Goal: Information Seeking & Learning: Learn about a topic

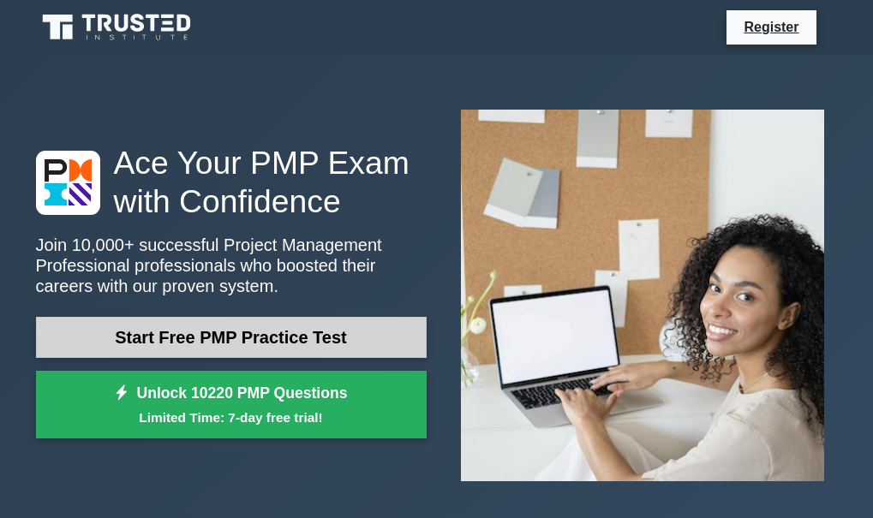
click at [284, 342] on link "Start Free PMP Practice Test" at bounding box center [231, 337] width 391 height 41
click at [288, 347] on link "Start Free PMP Practice Test" at bounding box center [231, 337] width 391 height 41
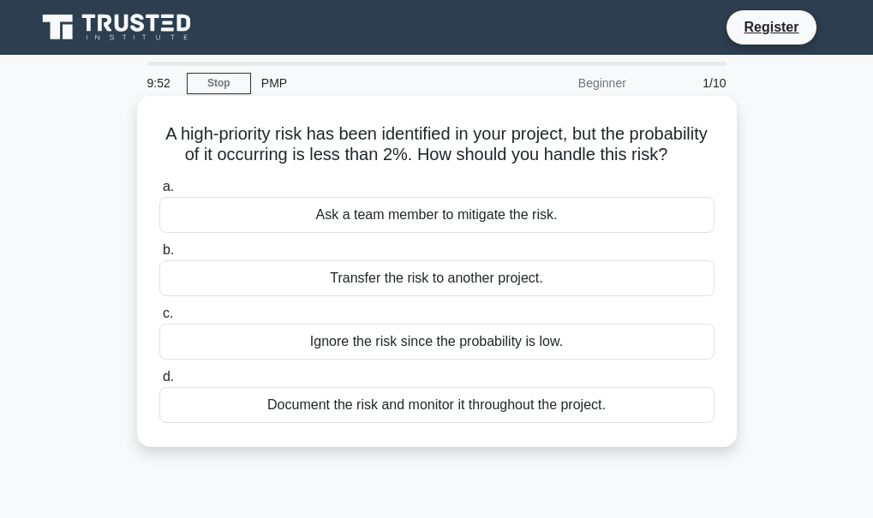
click at [387, 296] on div "Transfer the risk to another project." at bounding box center [436, 278] width 555 height 36
click at [159, 256] on input "b. Transfer the risk to another project." at bounding box center [159, 250] width 0 height 11
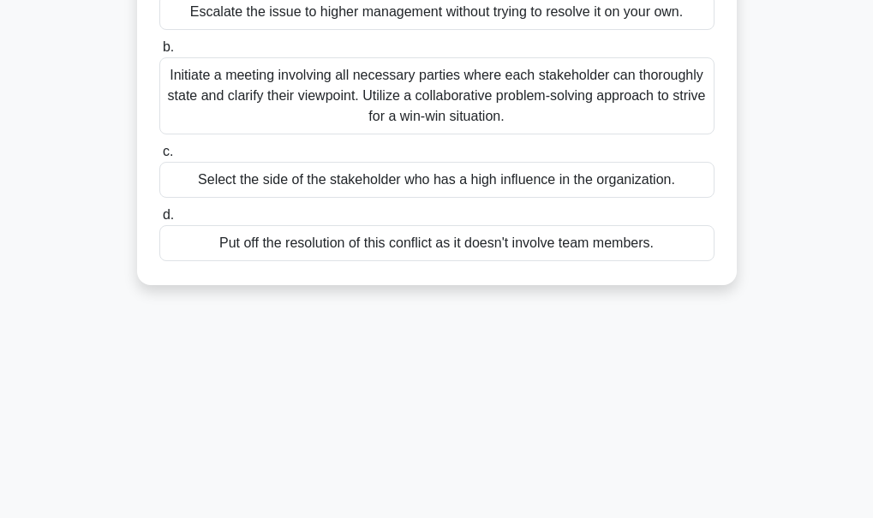
scroll to position [236, 0]
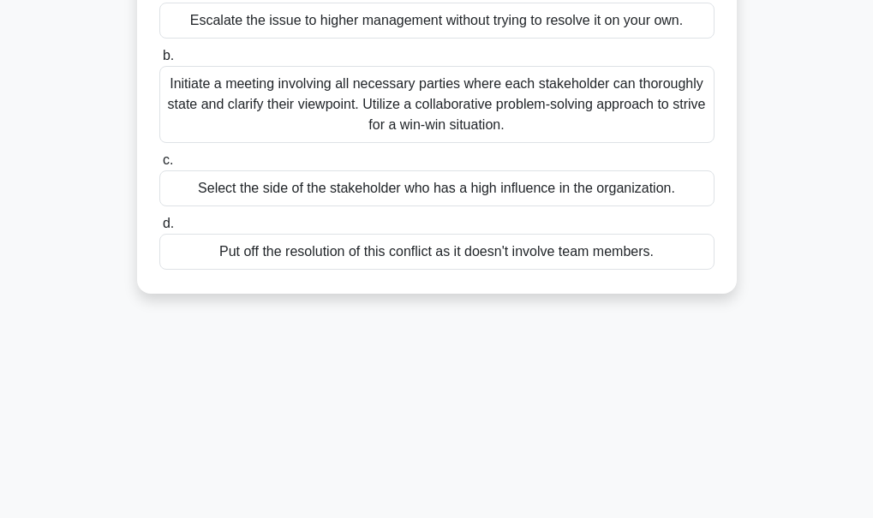
click at [275, 256] on div "Put off the resolution of this conflict as it doesn't involve team members." at bounding box center [436, 252] width 555 height 36
click at [159, 230] on input "d. Put off the resolution of this conflict as it doesn't involve team members." at bounding box center [159, 223] width 0 height 11
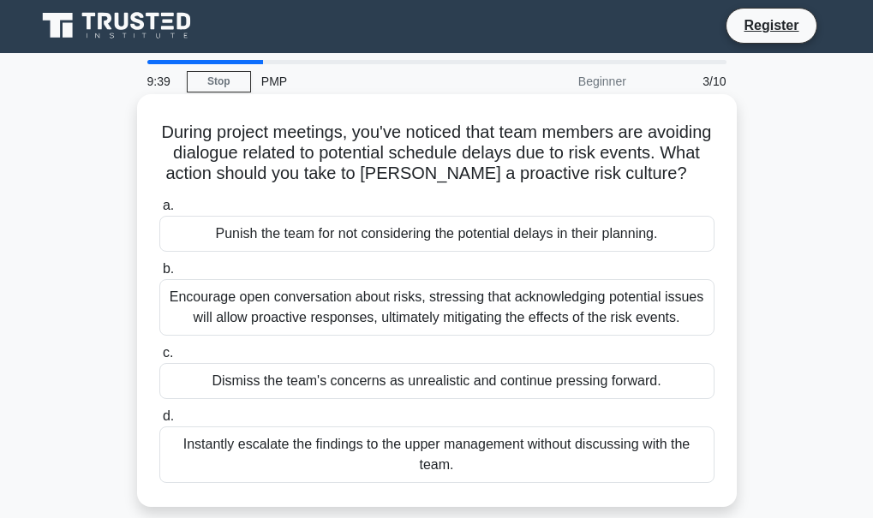
scroll to position [0, 0]
